Goal: Find specific page/section: Find specific page/section

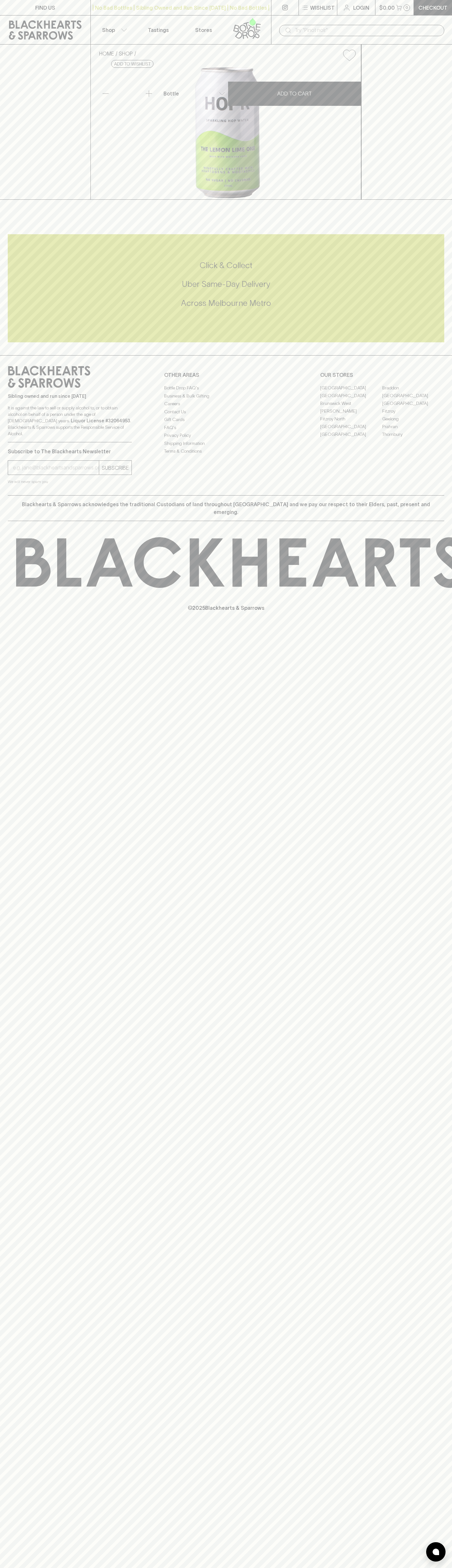
click at [113, 27] on p "Shop" at bounding box center [108, 30] width 13 height 8
click at [289, 1567] on html "FIND US | No Bad Bottles | Sibling Owned and Run Since 2006 | No Bad Bottles | …" at bounding box center [226, 784] width 452 height 1568
click at [15, 1263] on div at bounding box center [226, 784] width 452 height 1568
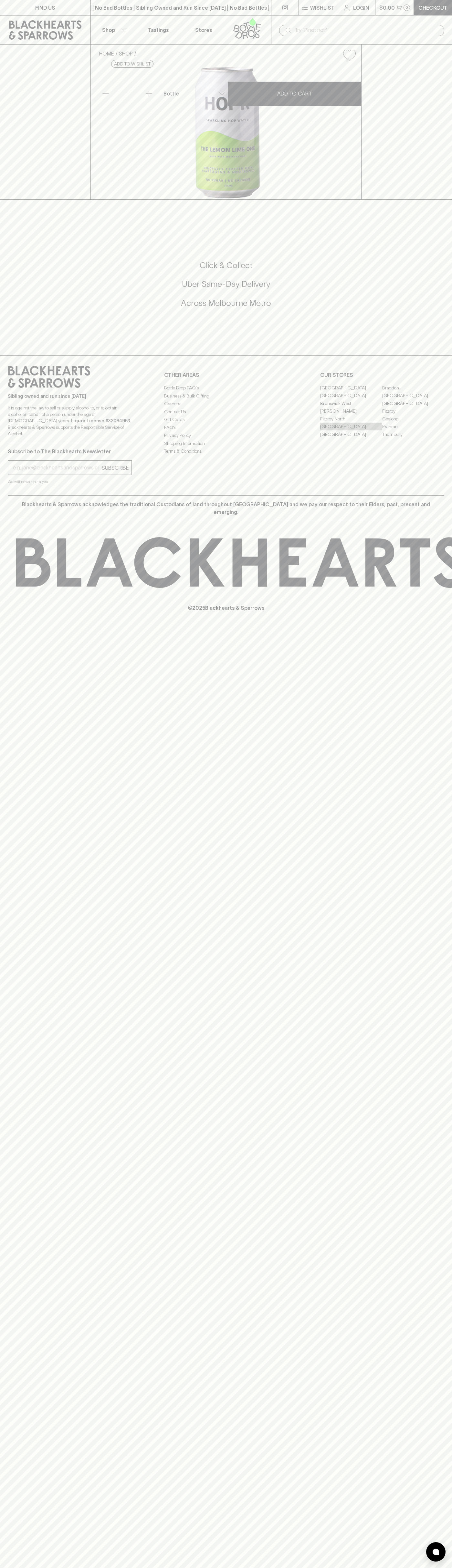
click at [351, 430] on link "[GEOGRAPHIC_DATA]" at bounding box center [351, 426] width 62 height 8
